Goal: Task Accomplishment & Management: Manage account settings

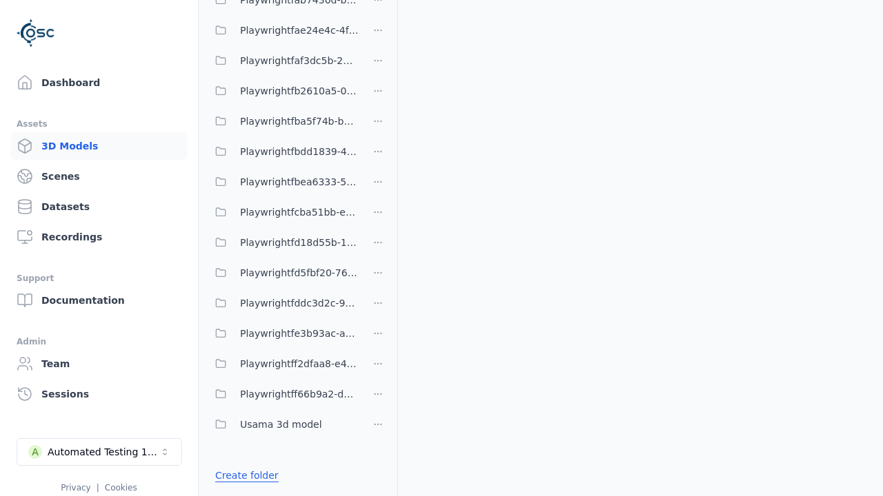
click at [243, 476] on link "Create folder" at bounding box center [246, 476] width 63 height 14
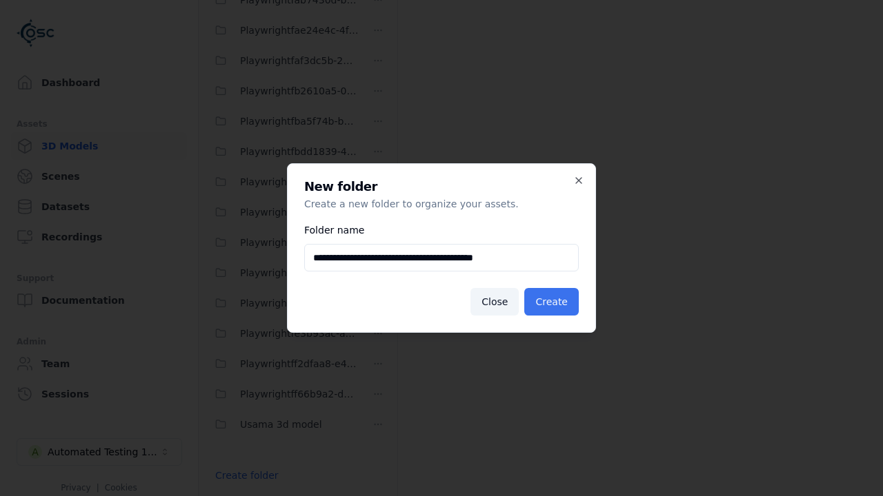
type input "**********"
click at [553, 302] on button "Create" at bounding box center [551, 302] width 54 height 28
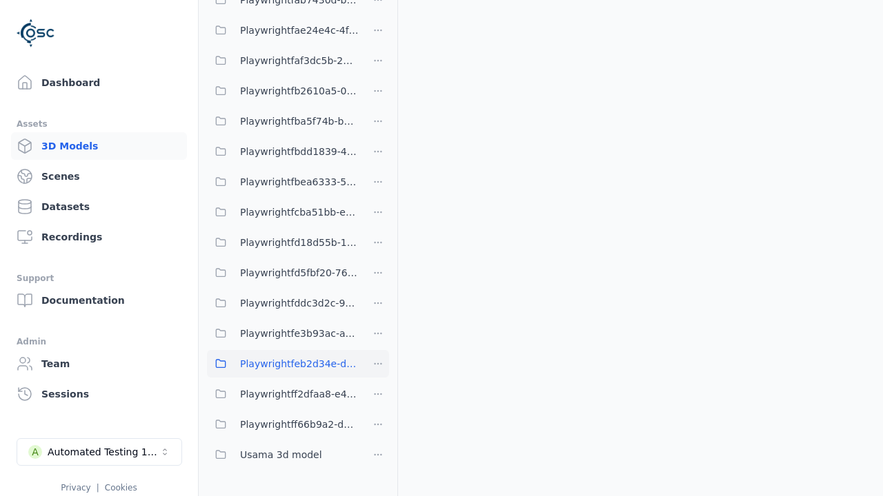
click at [283, 364] on span "Playwrightfeb2d34e-d722-431e-b220-3349e2d692aa" at bounding box center [299, 364] width 119 height 17
